Goal: Task Accomplishment & Management: Use online tool/utility

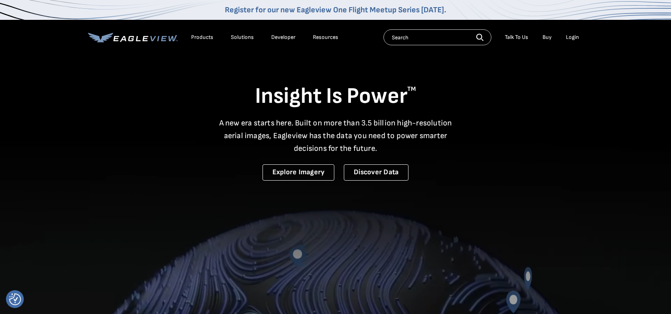
click at [571, 38] on div "Login" at bounding box center [572, 37] width 13 height 7
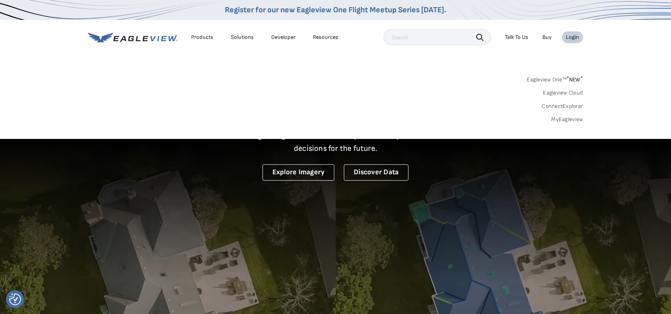
click at [559, 117] on link "MyEagleview" at bounding box center [567, 119] width 32 height 7
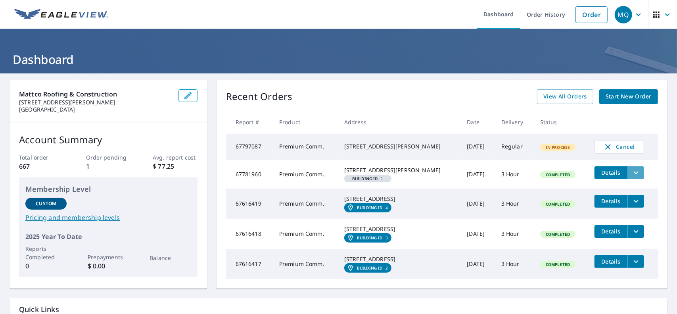
click at [631, 178] on button "filesDropdownBtn-67781960" at bounding box center [636, 172] width 16 height 13
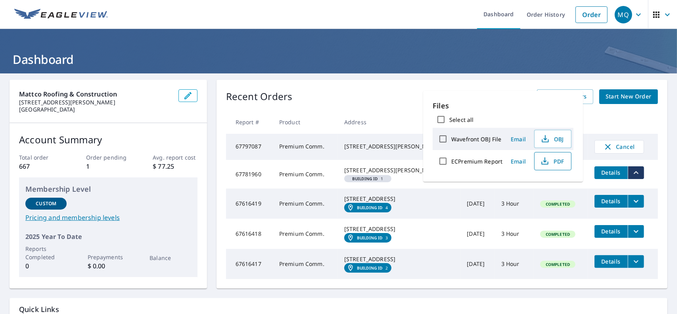
click at [548, 162] on icon "button" at bounding box center [545, 161] width 10 height 10
click at [381, 78] on div "Mattco Roofing & Construction 5591 Raymond Stotzer Pkwy College Station, TX 778…" at bounding box center [338, 215] width 677 height 285
